Goal: Task Accomplishment & Management: Manage account settings

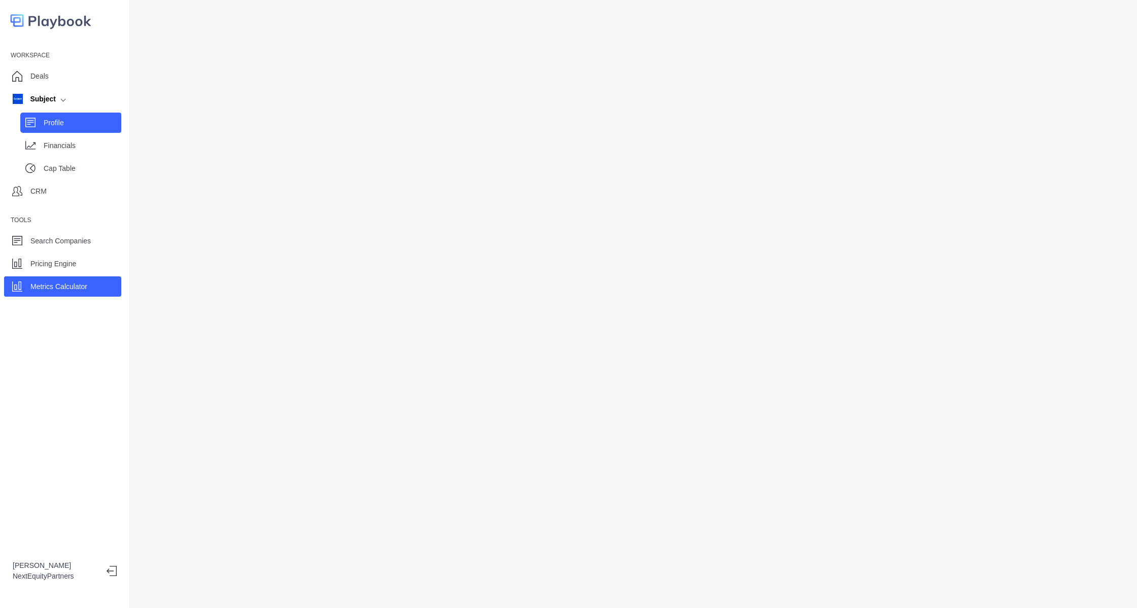
click at [69, 121] on p "Profile" at bounding box center [83, 123] width 78 height 11
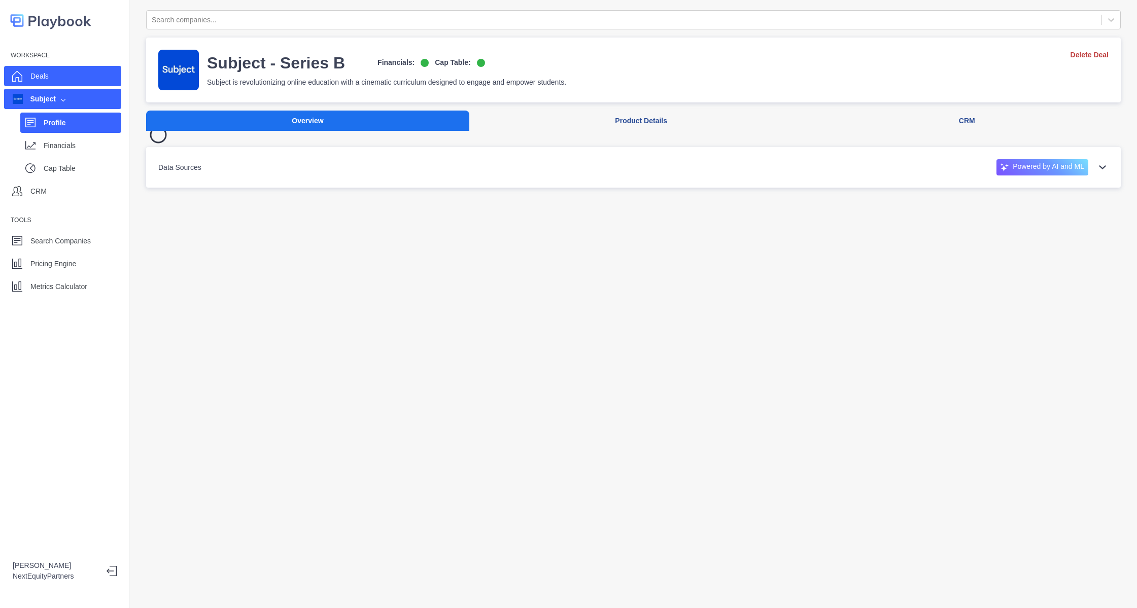
click at [78, 67] on div "Deals" at bounding box center [62, 76] width 117 height 20
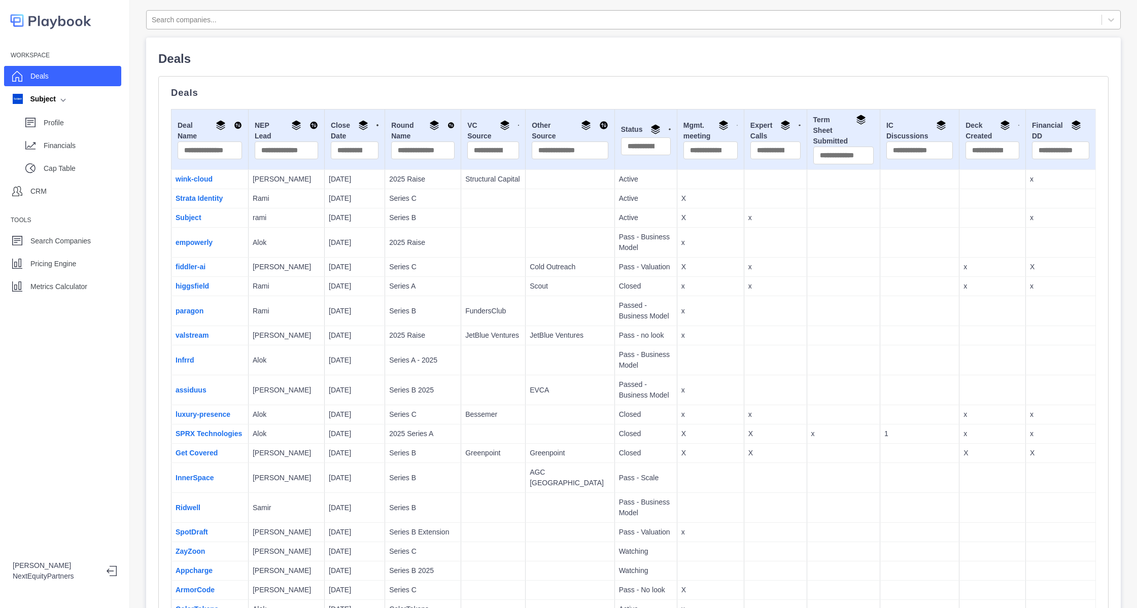
click at [252, 21] on div at bounding box center [624, 20] width 945 height 13
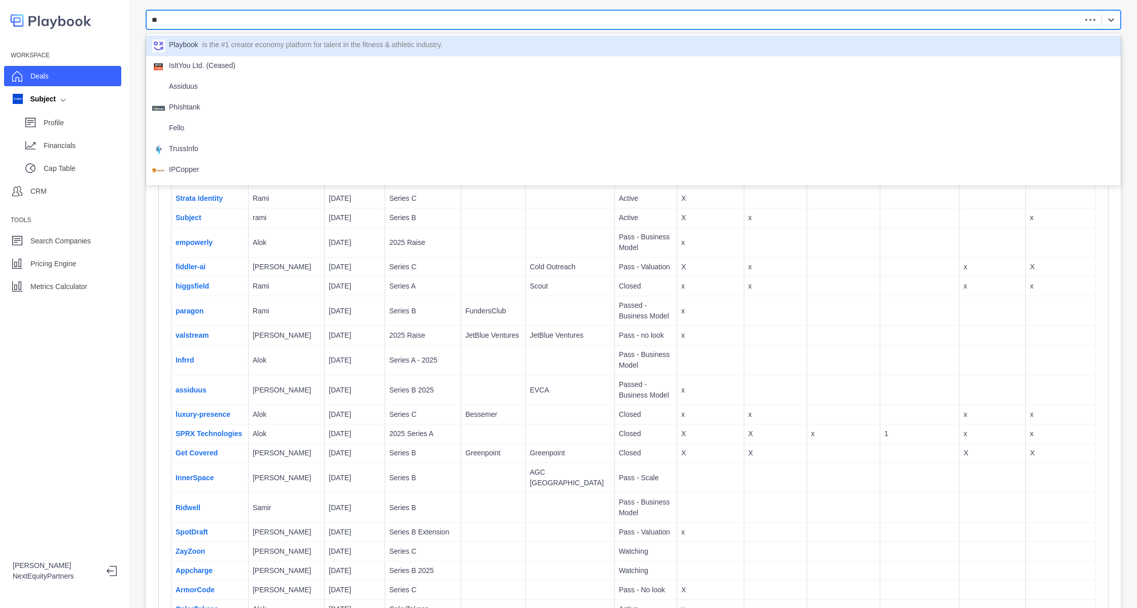
type input "*"
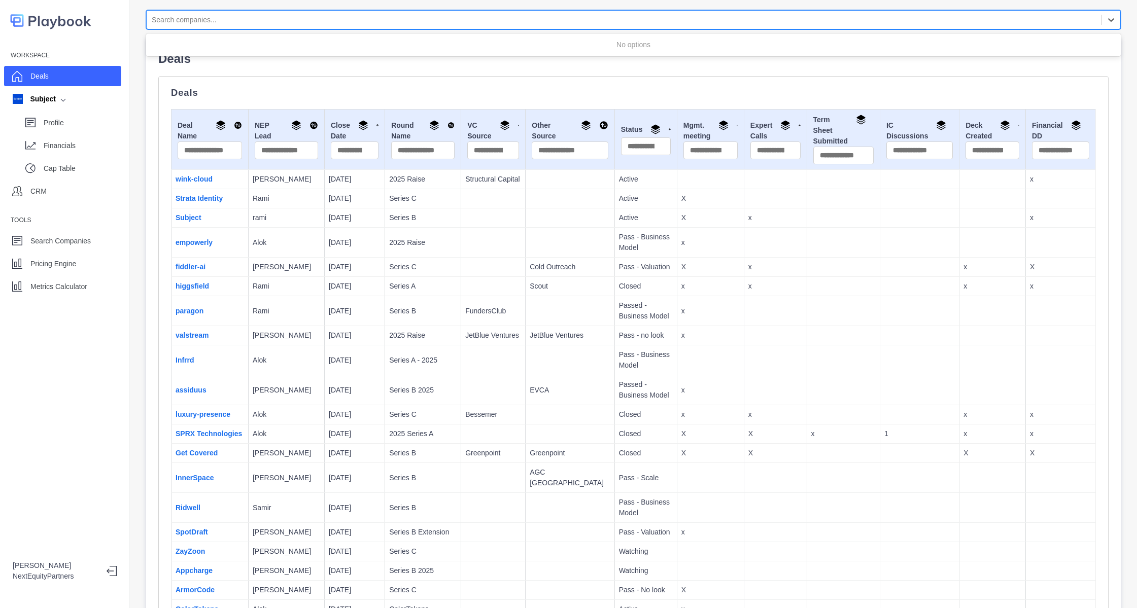
click at [137, 63] on div "All selected options have been cleared. Use Up and Down to choose options, pres…" at bounding box center [633, 304] width 1007 height 608
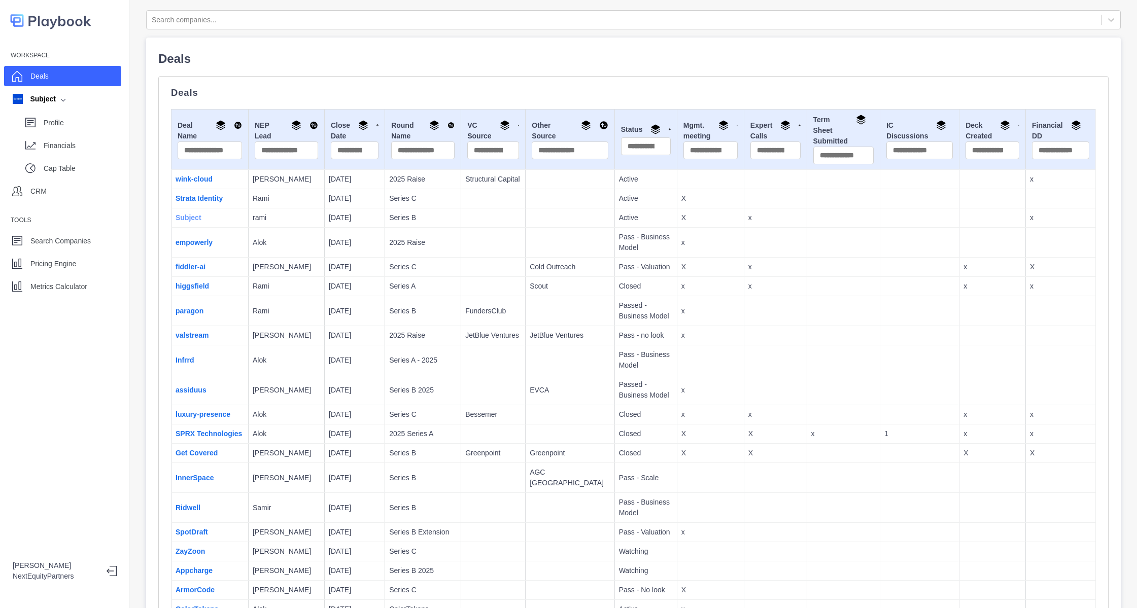
click at [189, 218] on link "Subject" at bounding box center [189, 218] width 26 height 8
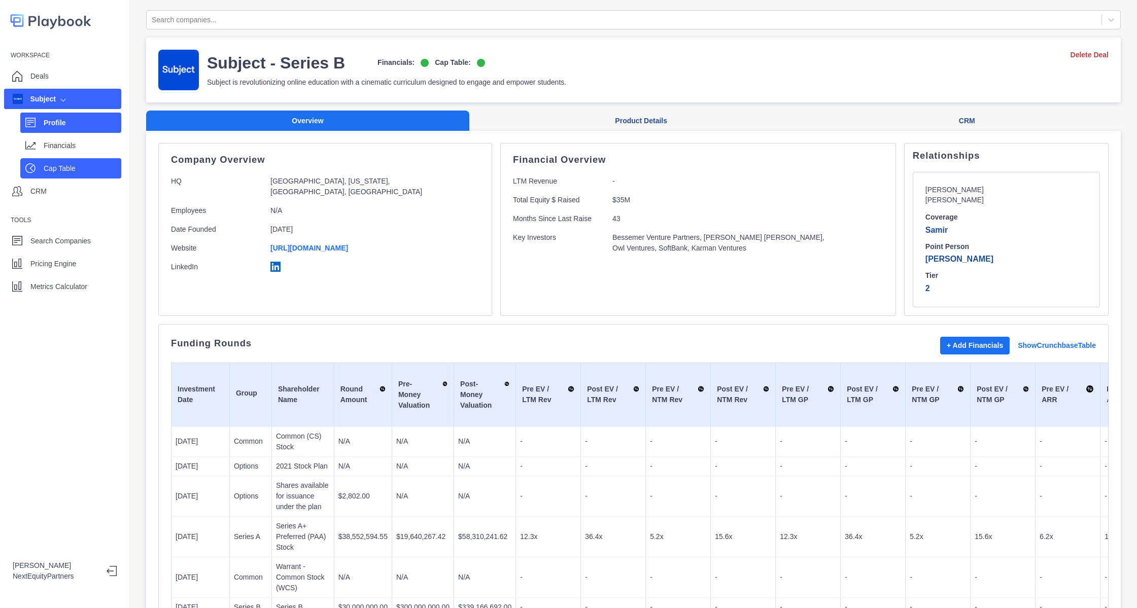
click at [59, 167] on p "Cap Table" at bounding box center [83, 168] width 78 height 11
select select "SHARE_HOLDER_TYPE_COMMON"
select select "SHARE_HOLDER_TYPE_WARRANT"
select select "SHARE_HOLDER_TYPE_OPTION"
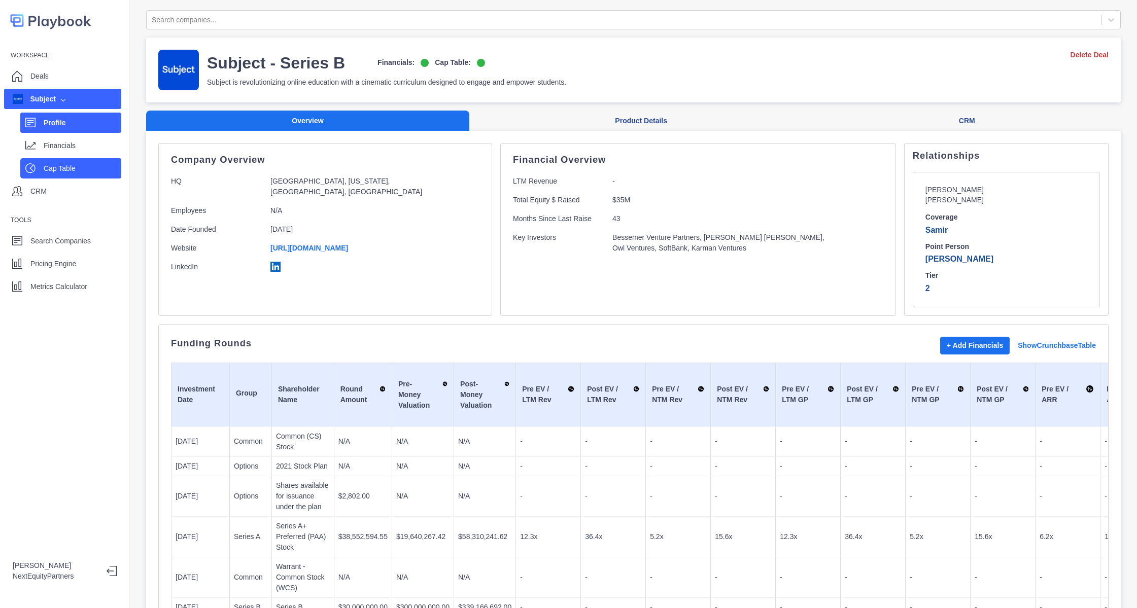
select select "SHARE_HOLDER_TYPE_OPTION"
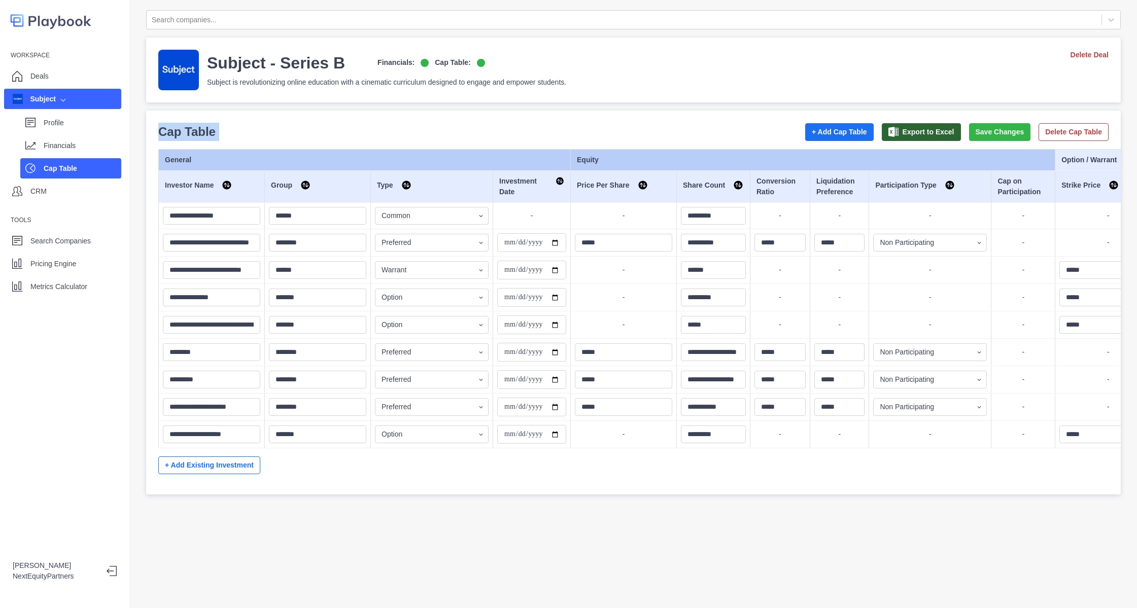
drag, startPoint x: 162, startPoint y: 135, endPoint x: 439, endPoint y: 469, distance: 434.1
click at [439, 469] on div "**********" at bounding box center [633, 303] width 950 height 360
click at [191, 130] on p "Cap Table" at bounding box center [186, 132] width 57 height 18
click at [64, 284] on p "Metrics Calculator" at bounding box center [58, 287] width 57 height 11
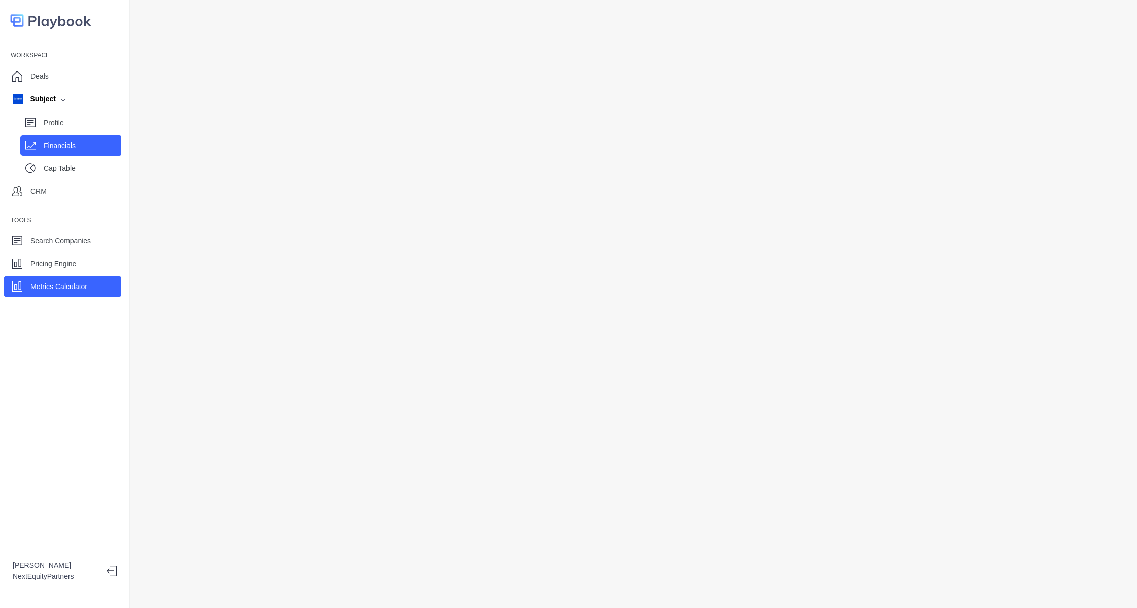
click at [105, 142] on p "Financials" at bounding box center [83, 146] width 78 height 11
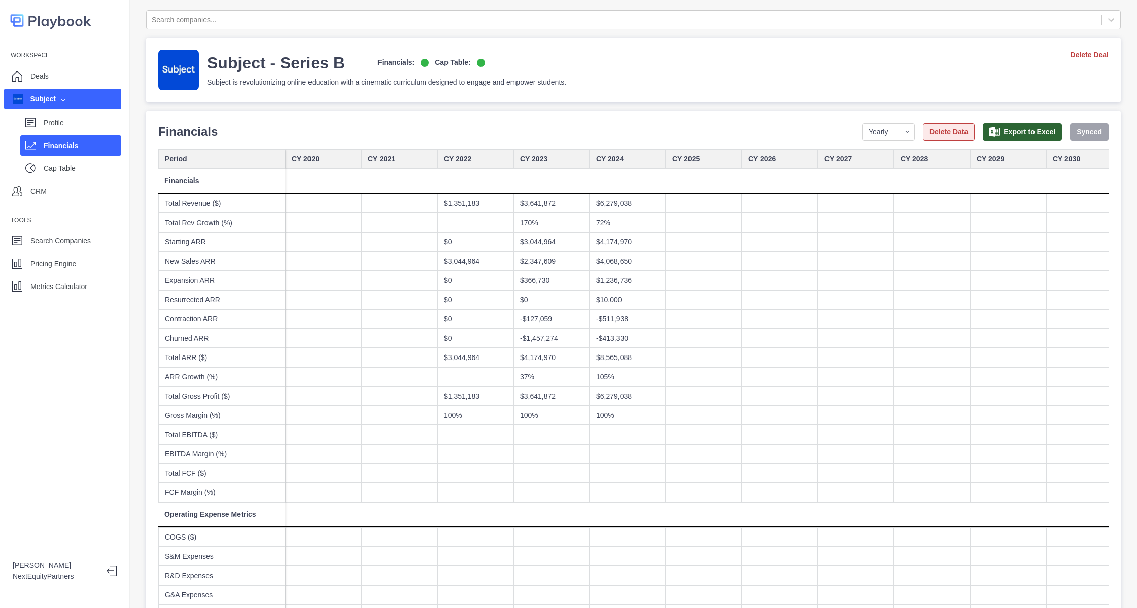
click at [940, 130] on button "Delete Data" at bounding box center [949, 132] width 52 height 18
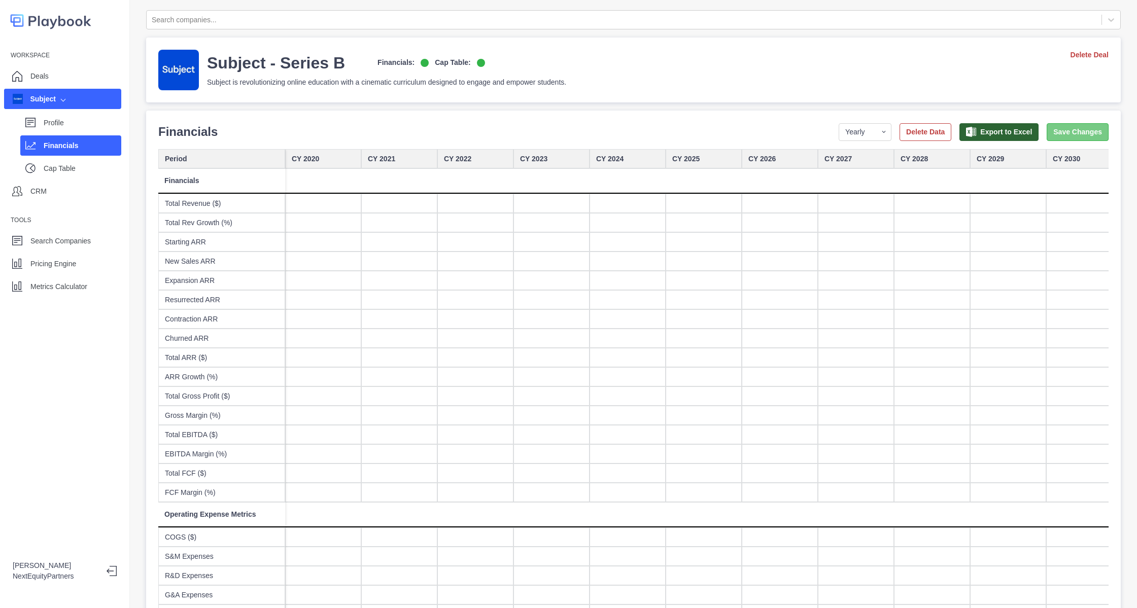
click at [1057, 130] on button "Save Changes" at bounding box center [1078, 132] width 62 height 18
click at [44, 121] on p "Profile" at bounding box center [83, 123] width 78 height 11
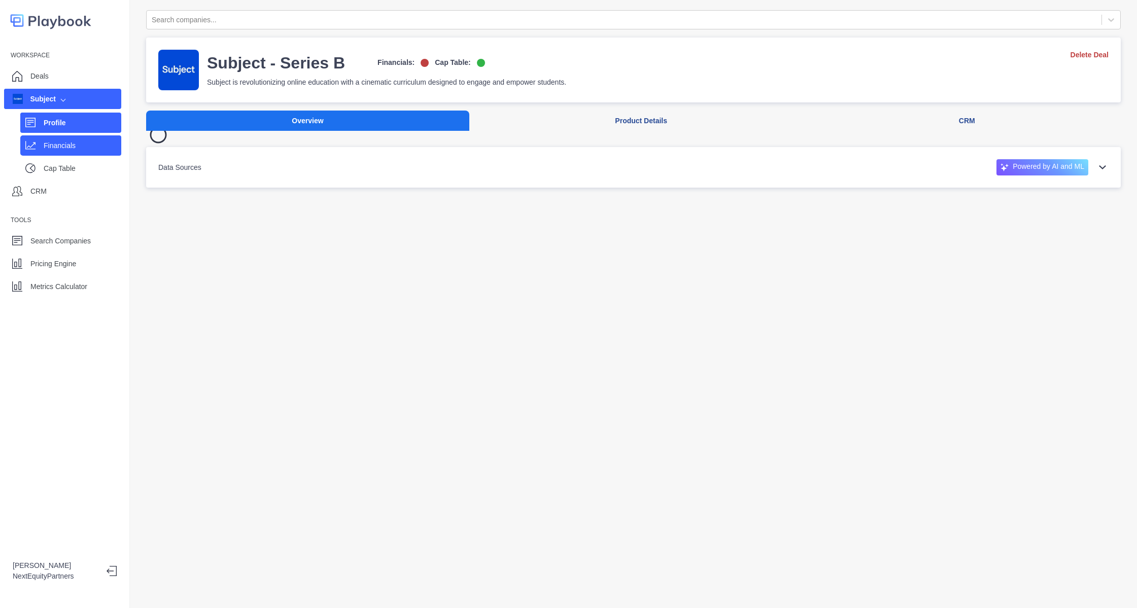
click at [64, 149] on p "Financials" at bounding box center [83, 146] width 78 height 11
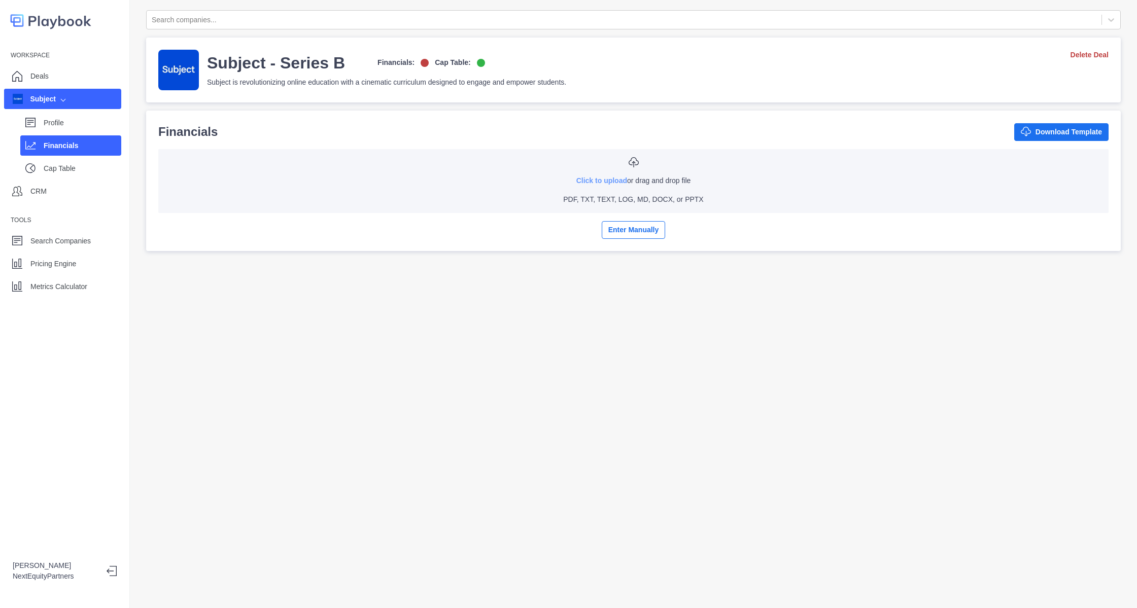
click at [576, 181] on link "Click to upload" at bounding box center [601, 181] width 51 height 8
type input "**********"
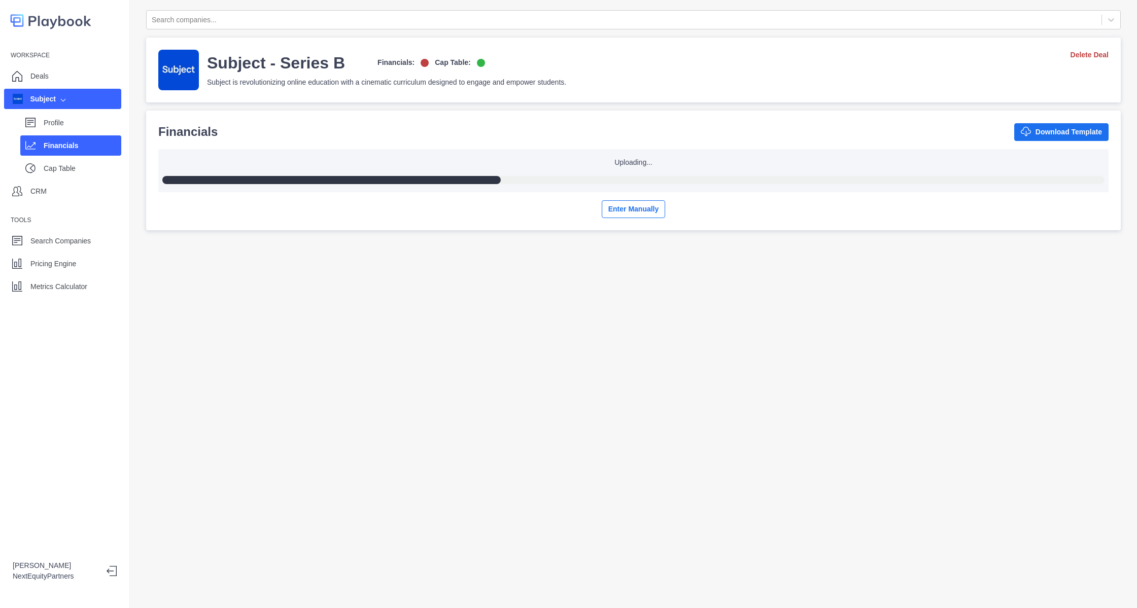
drag, startPoint x: 568, startPoint y: 154, endPoint x: 759, endPoint y: 173, distance: 191.7
click at [759, 173] on div "Uploading..." at bounding box center [633, 170] width 950 height 43
click at [759, 173] on div "Uploading..." at bounding box center [633, 170] width 934 height 27
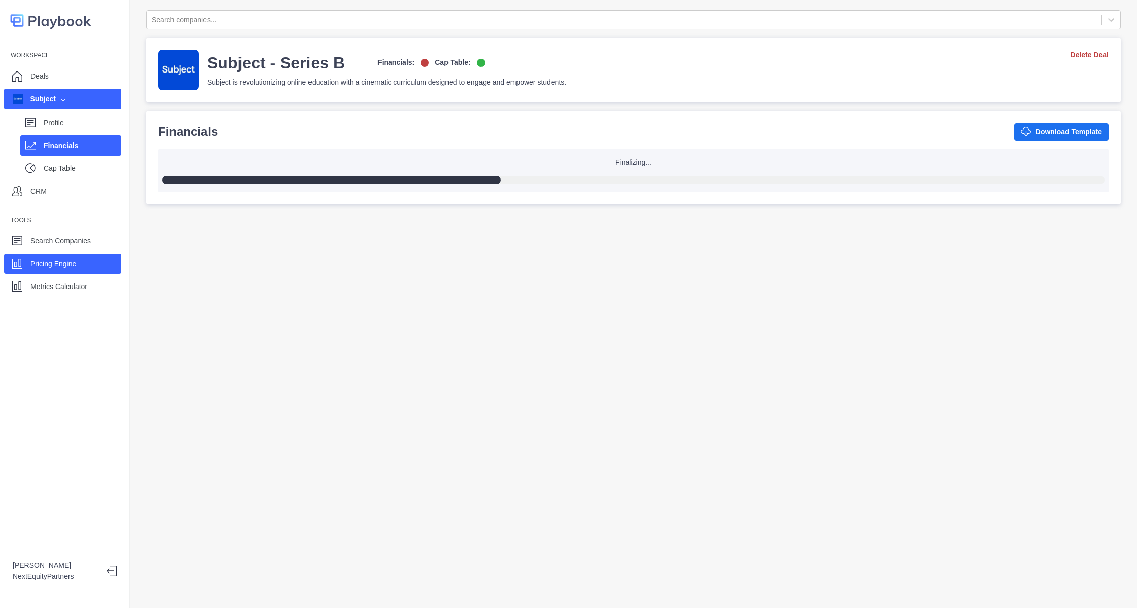
click at [72, 273] on div "Pricing Engine" at bounding box center [62, 264] width 117 height 20
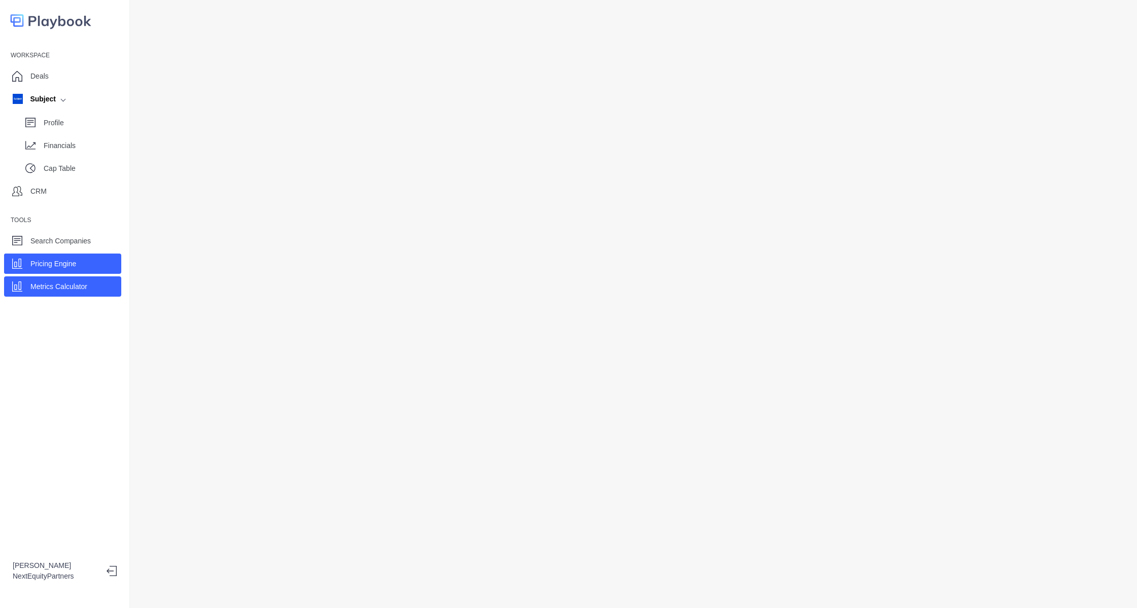
click at [69, 282] on p "Metrics Calculator" at bounding box center [58, 287] width 57 height 11
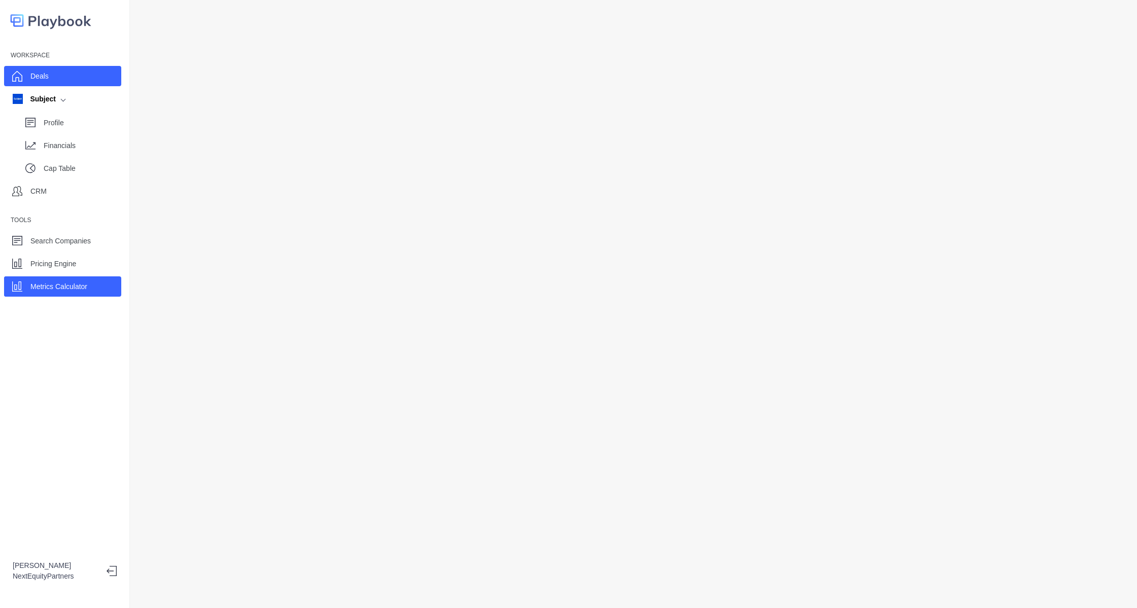
click at [66, 78] on div "Deals" at bounding box center [62, 76] width 117 height 20
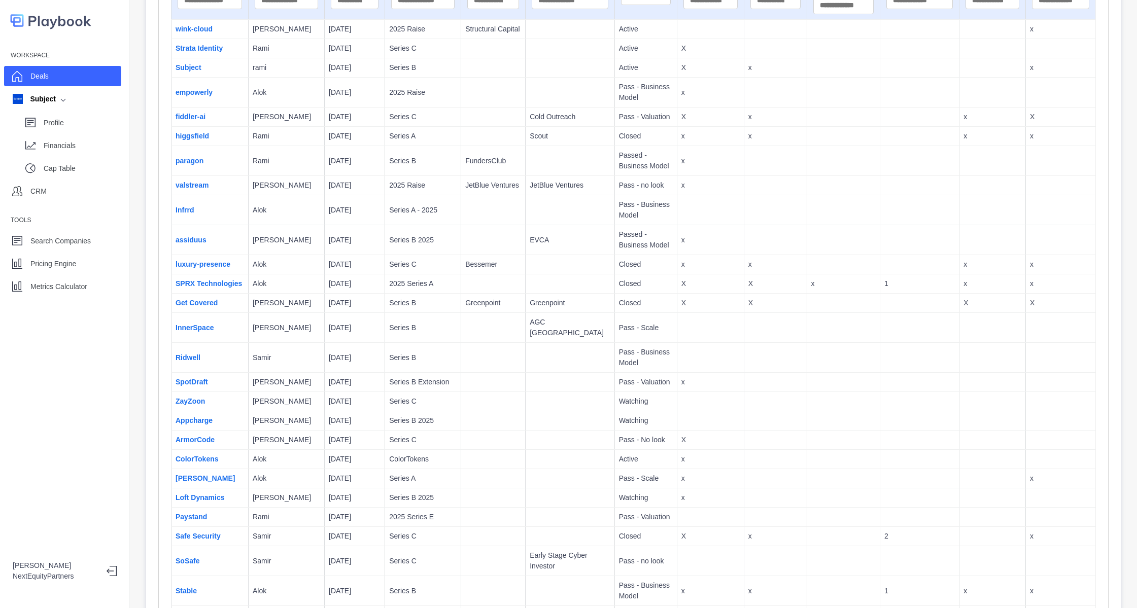
scroll to position [152, 0]
click at [202, 265] on link "luxury-presence" at bounding box center [203, 262] width 55 height 8
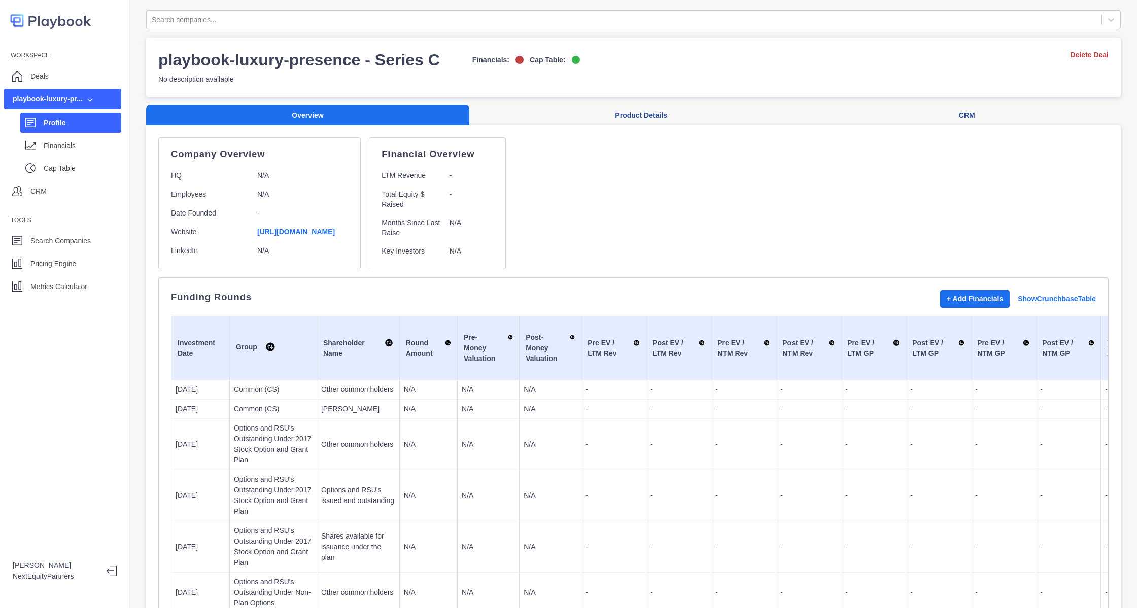
scroll to position [152, 0]
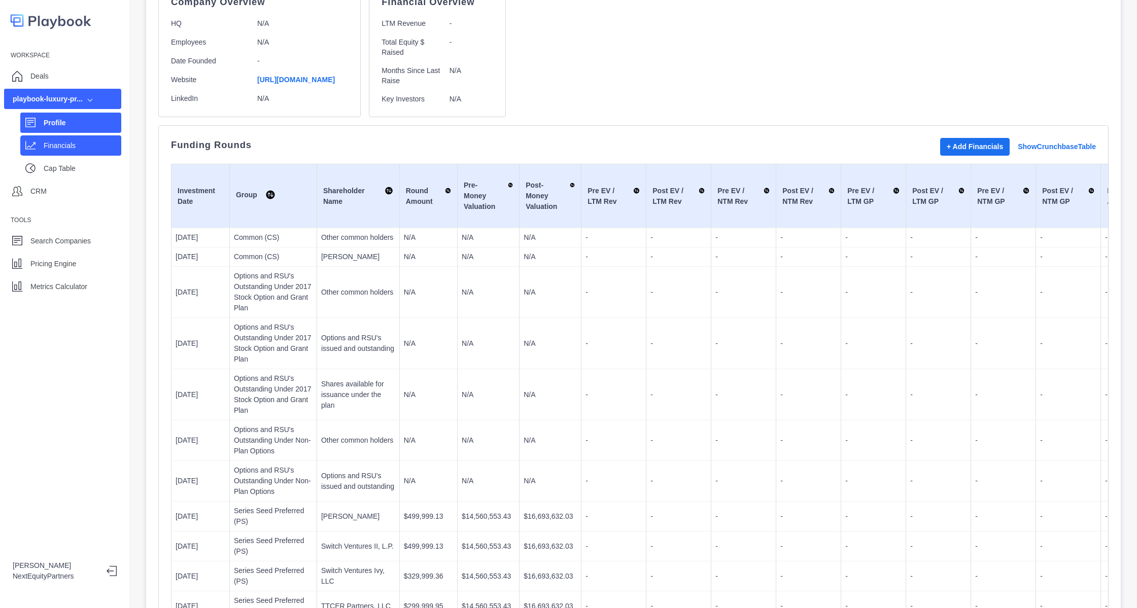
click at [76, 147] on p "Financials" at bounding box center [83, 146] width 78 height 11
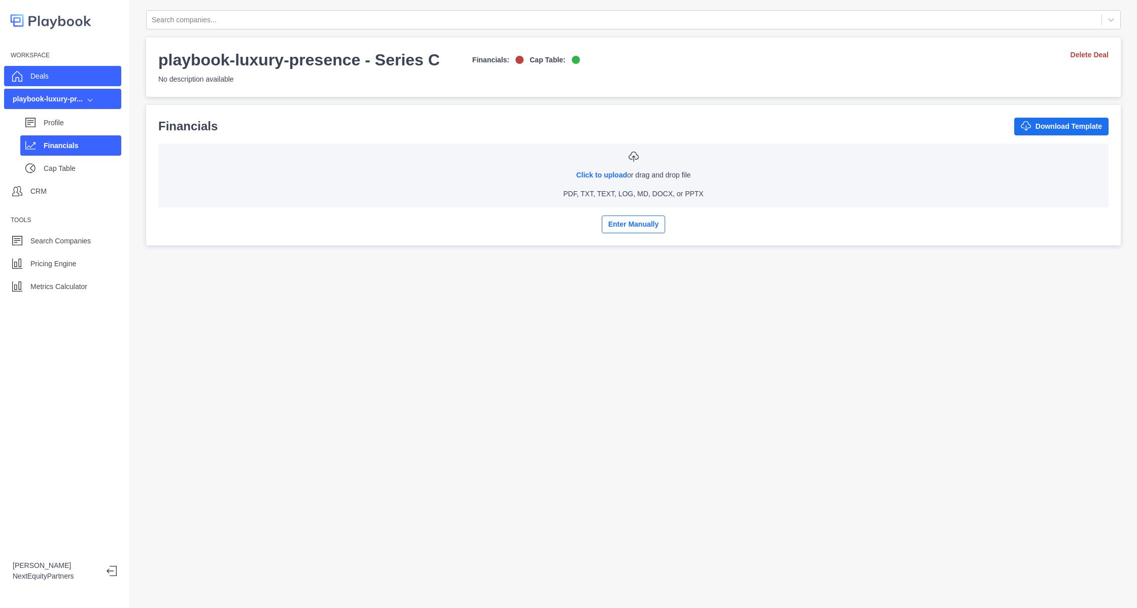
click at [49, 78] on div "Deals" at bounding box center [62, 76] width 117 height 20
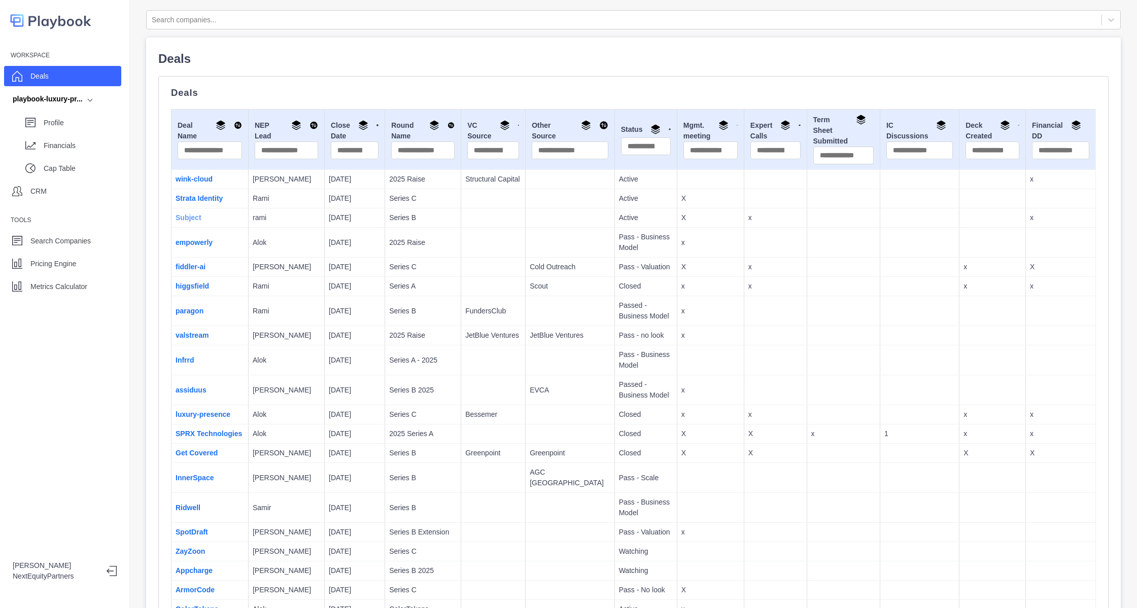
click at [195, 219] on link "Subject" at bounding box center [189, 218] width 26 height 8
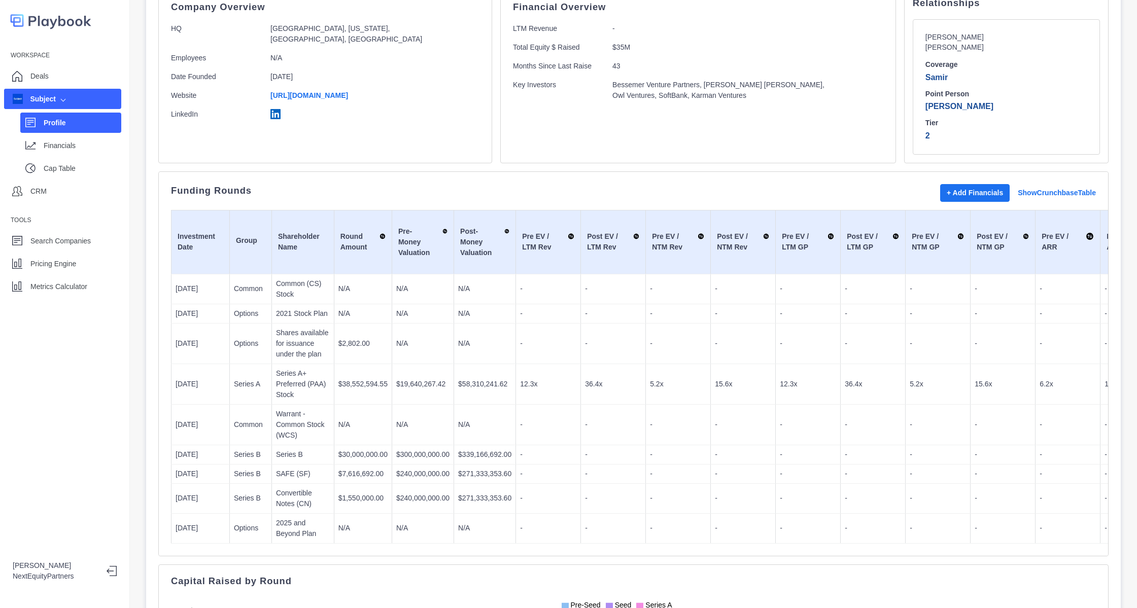
scroll to position [152, 0]
click at [92, 145] on p "Financials" at bounding box center [83, 146] width 78 height 11
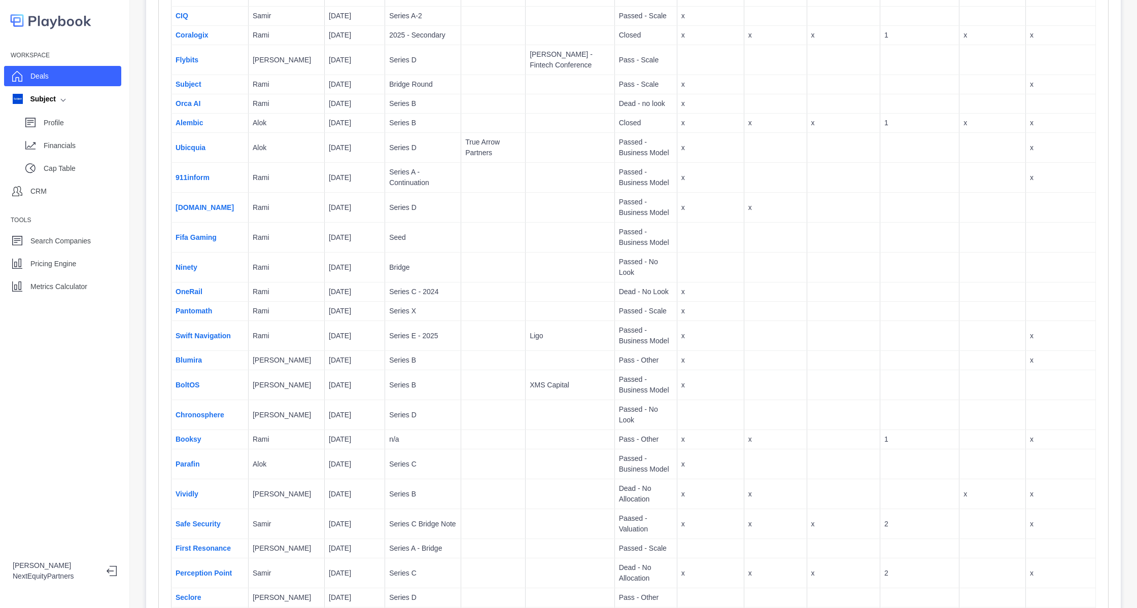
scroll to position [1674, 0]
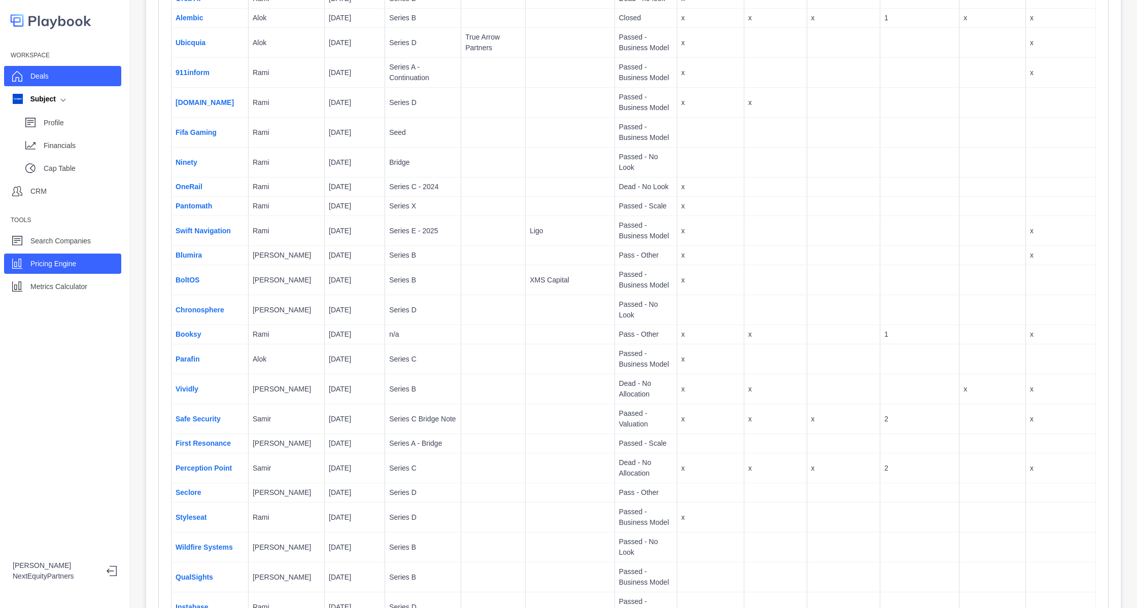
click at [56, 270] on div "Pricing Engine" at bounding box center [53, 263] width 46 height 15
